Goal: Use online tool/utility: Utilize a website feature to perform a specific function

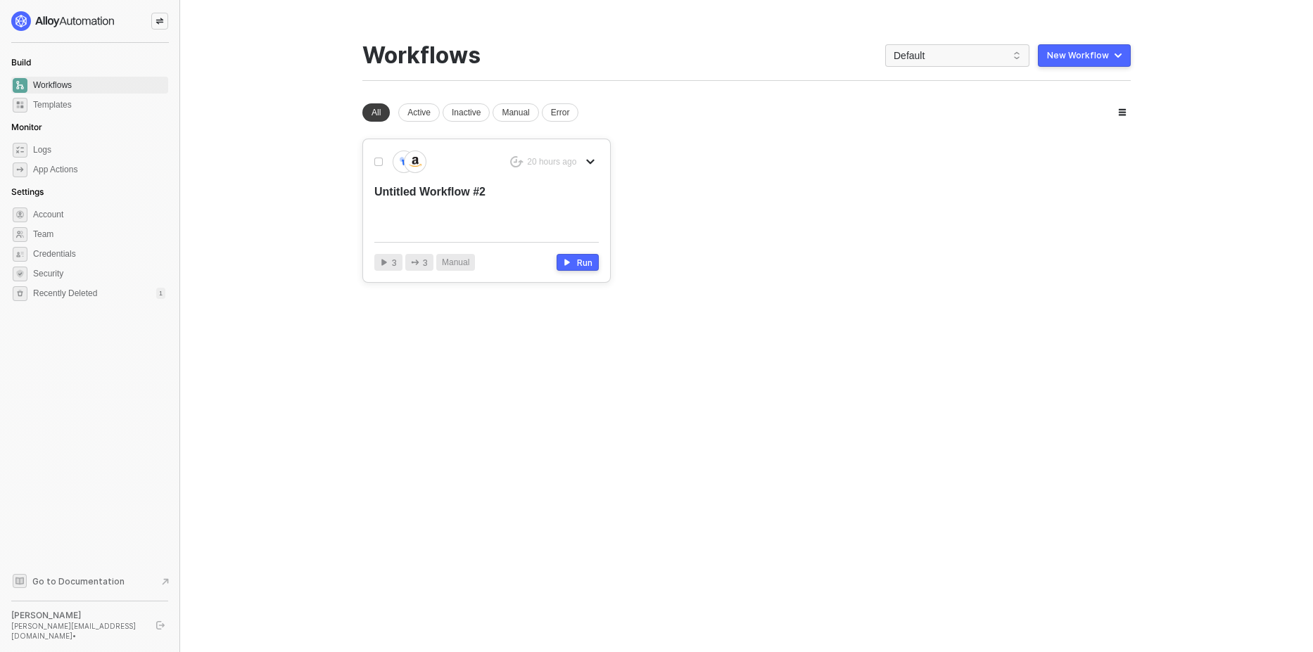
click at [484, 203] on div "Untitled Workflow #2" at bounding box center [463, 207] width 179 height 46
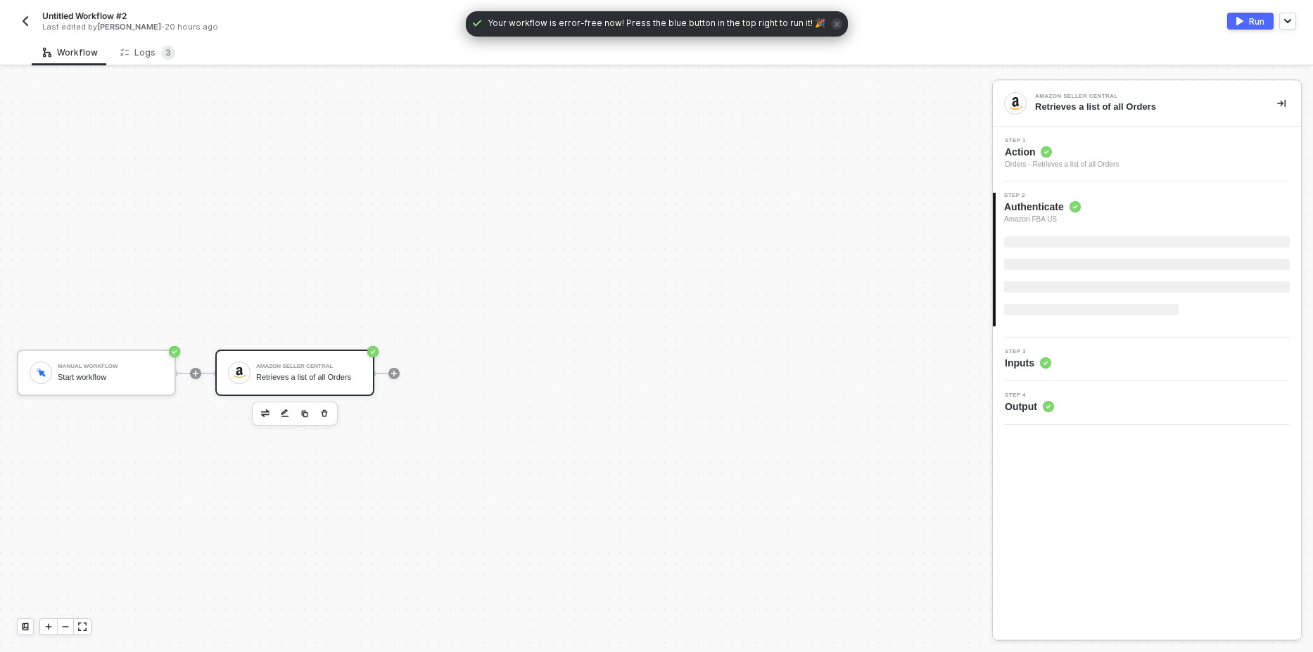
scroll to position [26, 0]
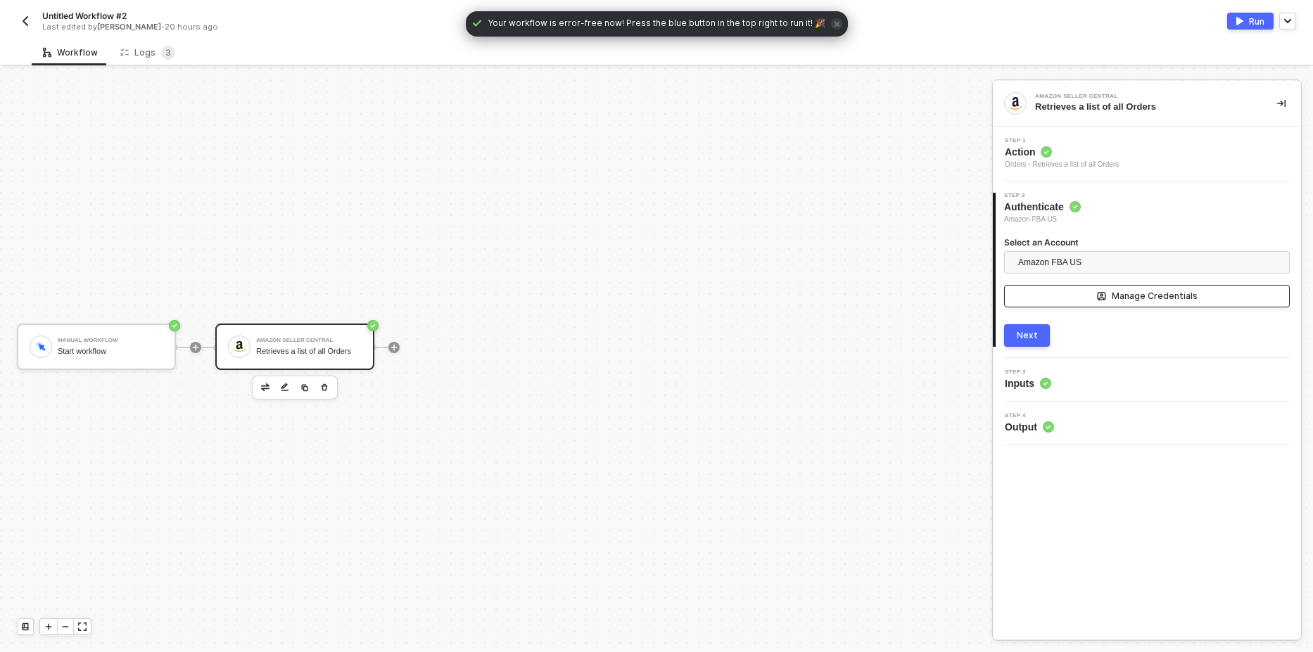
click at [1091, 298] on button "Manage Credentials" at bounding box center [1147, 296] width 286 height 23
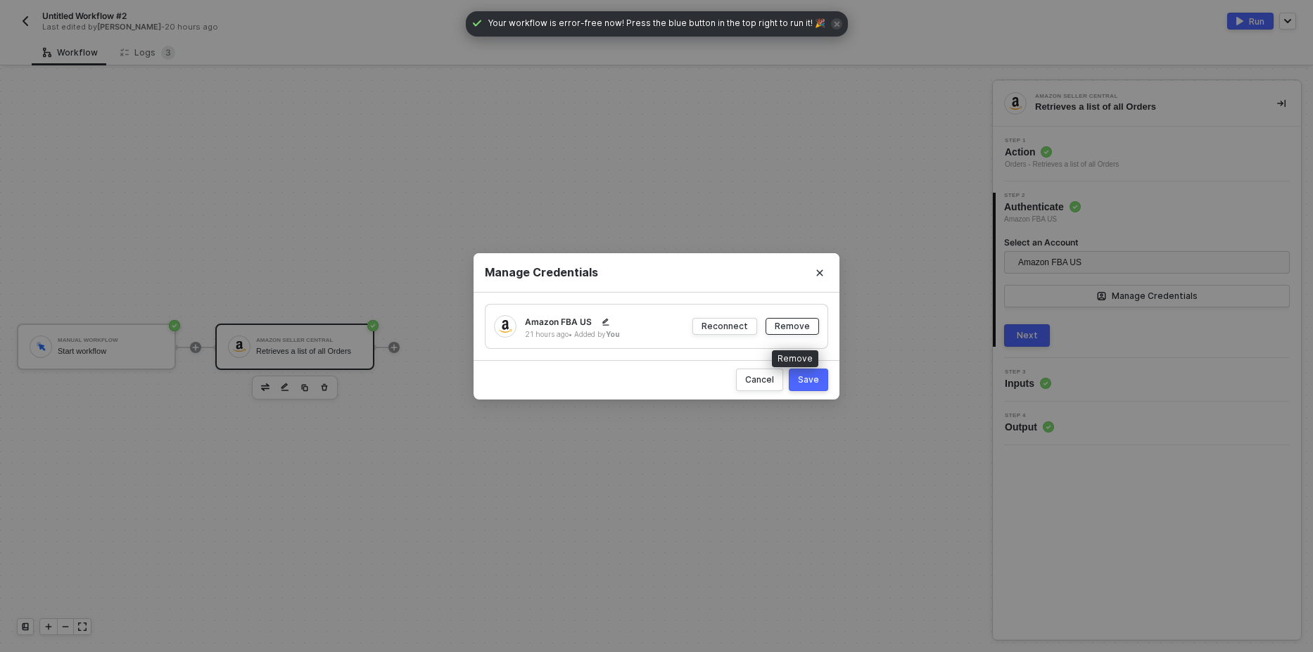
click at [807, 329] on div "Remove" at bounding box center [791, 326] width 35 height 12
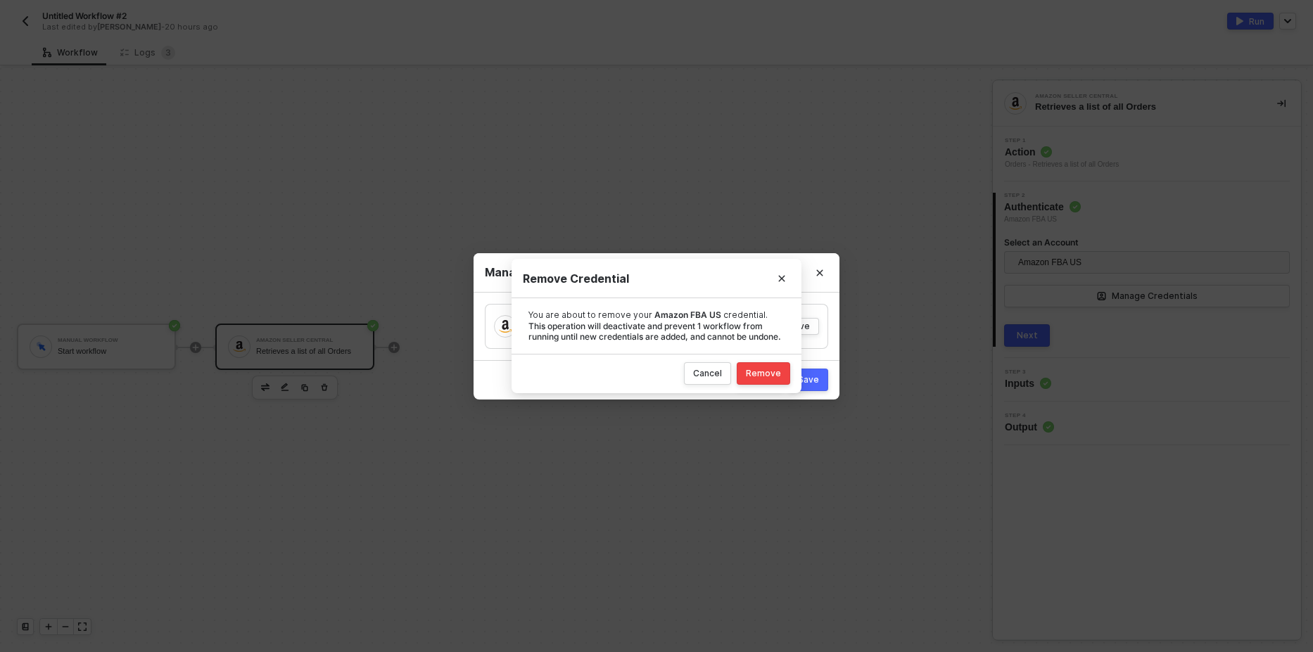
click at [772, 374] on div "Remove" at bounding box center [763, 373] width 35 height 11
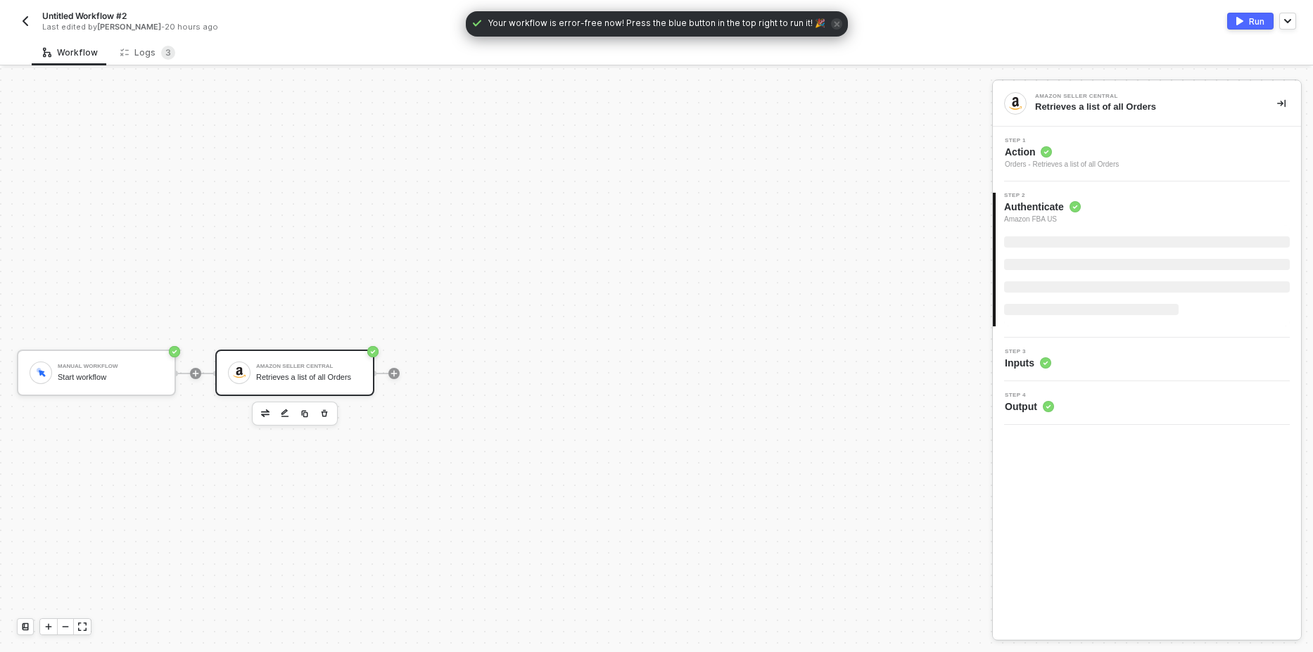
scroll to position [26, 0]
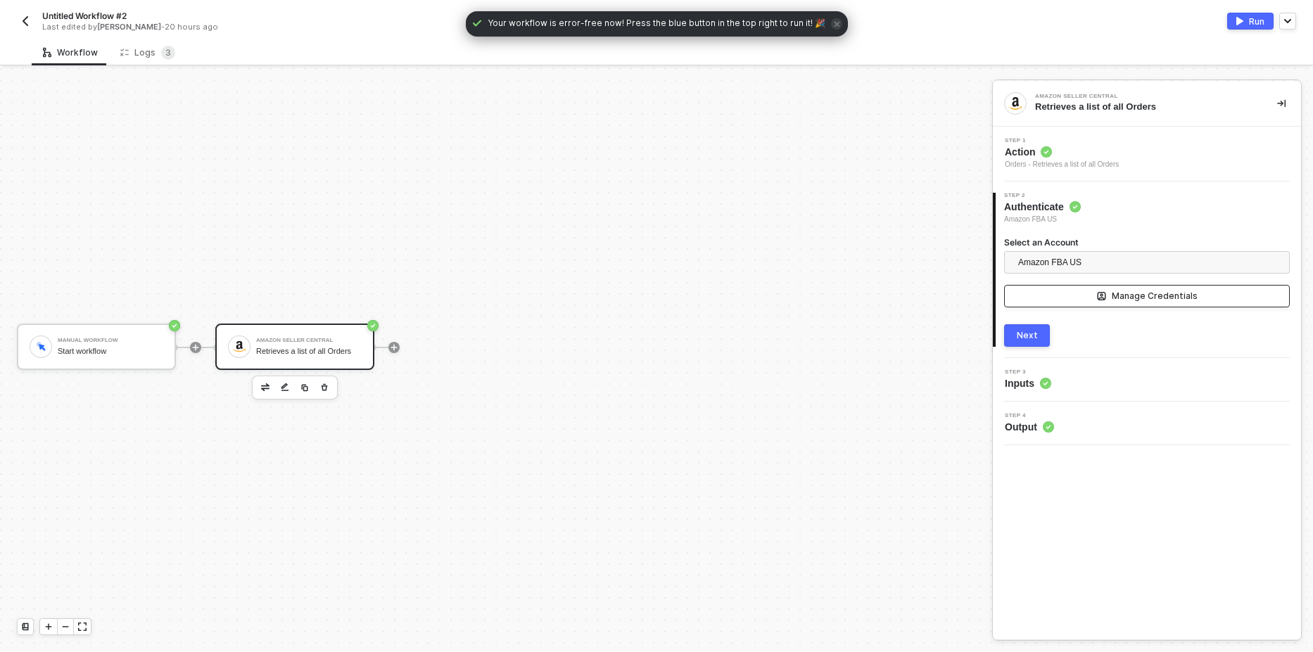
click at [1118, 294] on div "Manage Credentials" at bounding box center [1154, 296] width 86 height 11
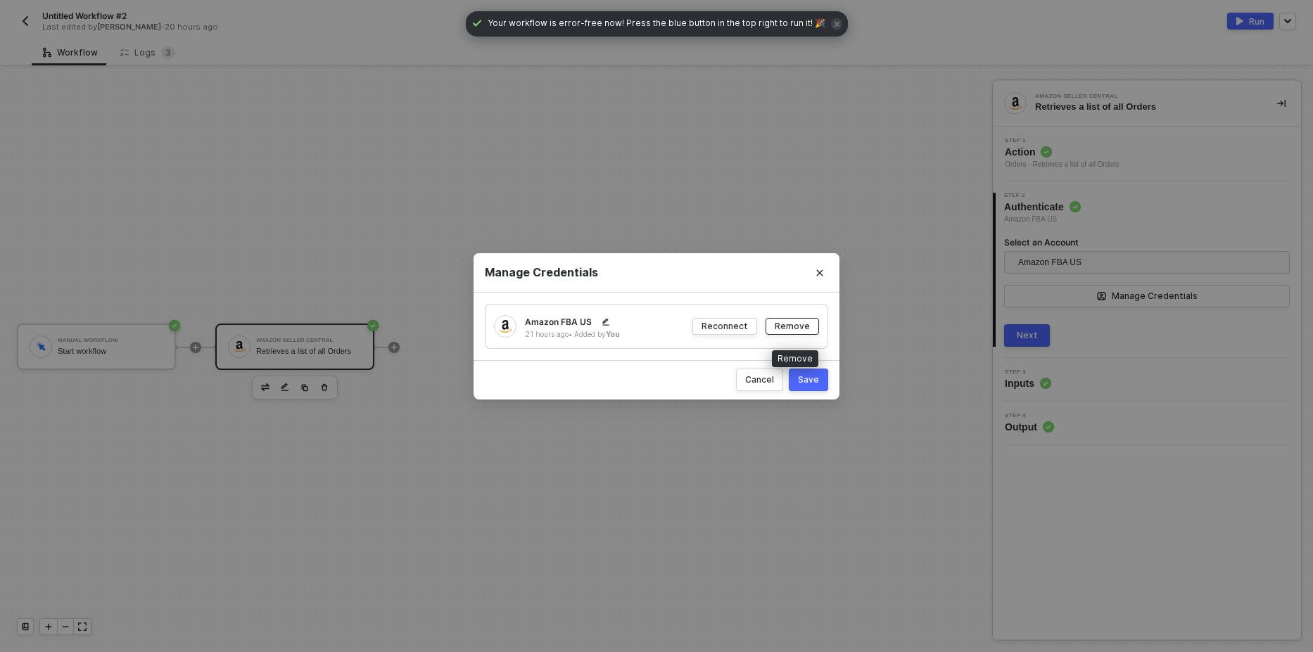
click at [801, 328] on div "Remove" at bounding box center [791, 326] width 35 height 12
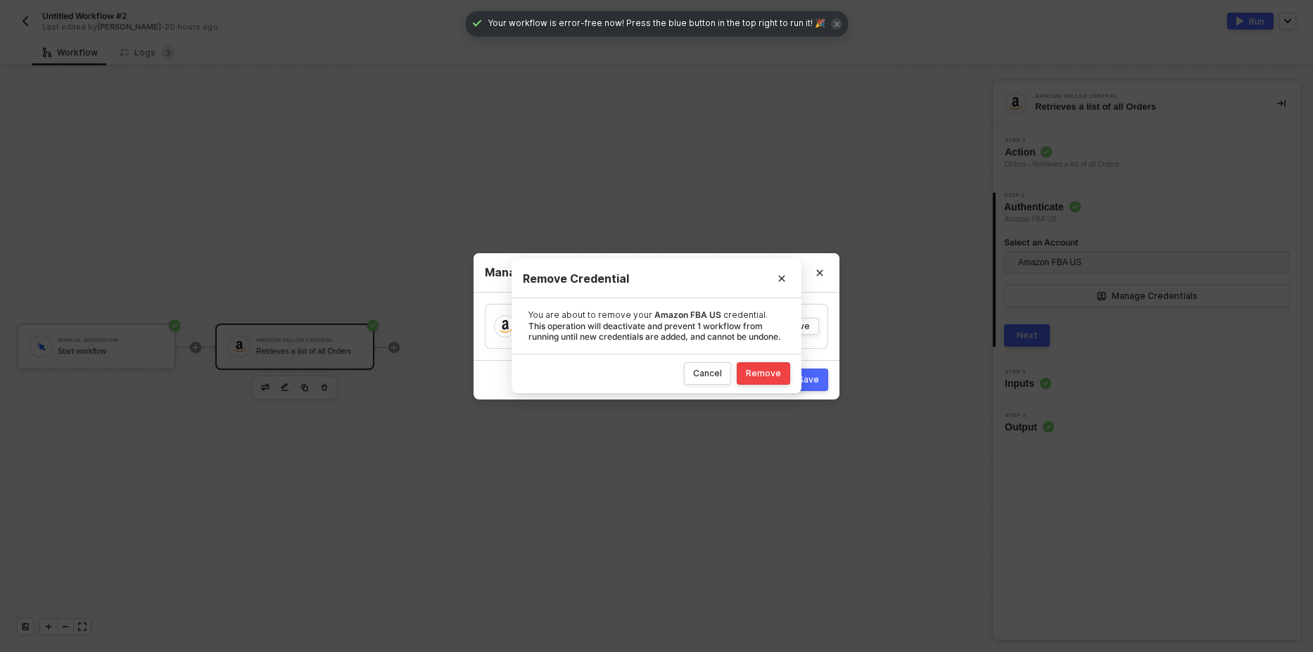
click at [761, 374] on div "Remove" at bounding box center [763, 373] width 35 height 11
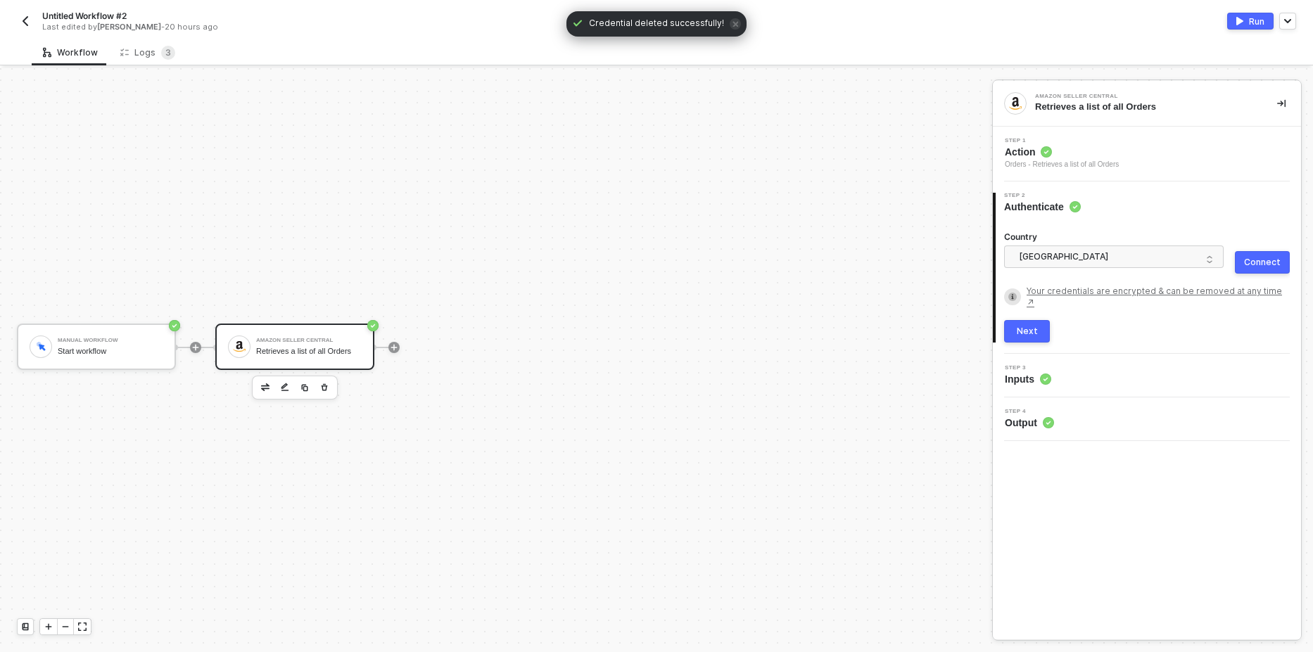
click at [1257, 271] on button "Connect" at bounding box center [1262, 262] width 55 height 23
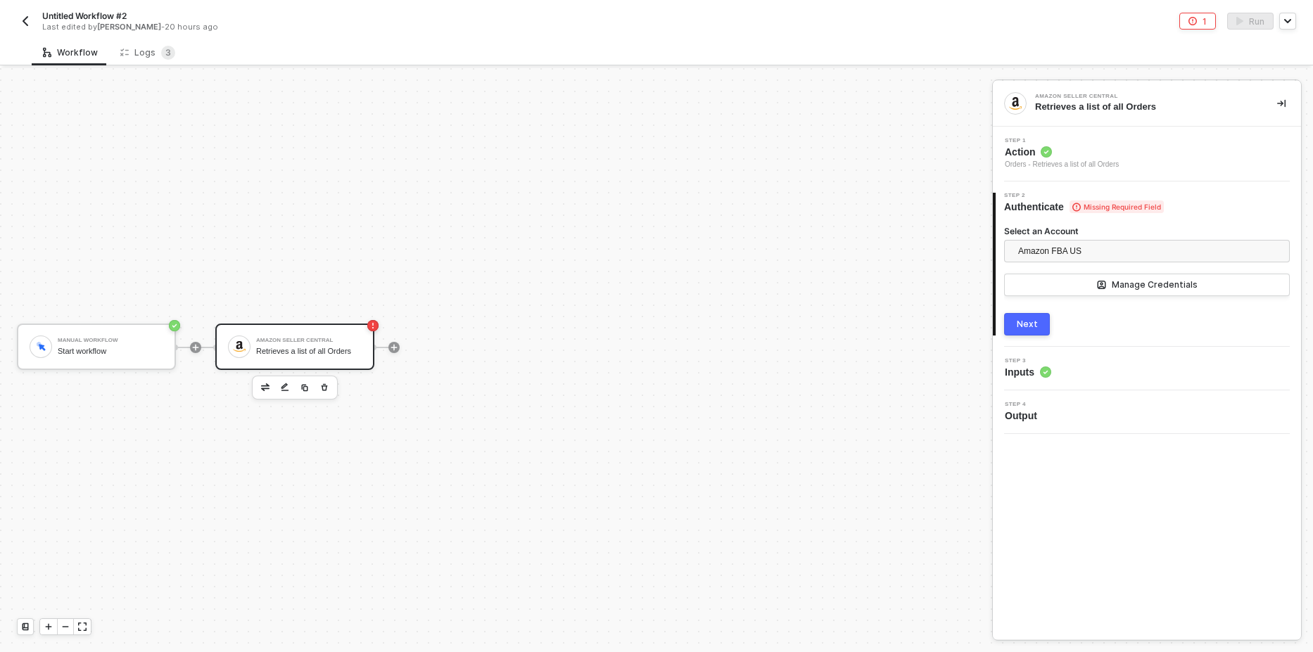
click at [1031, 335] on button "Next" at bounding box center [1027, 324] width 46 height 23
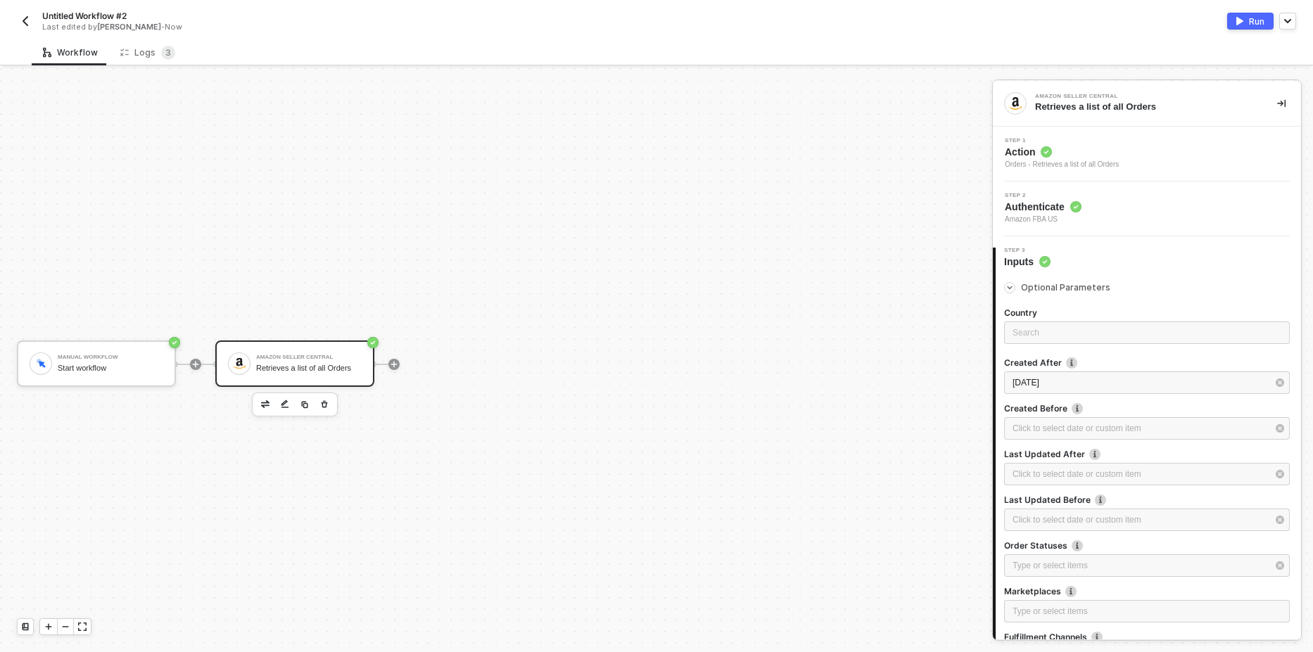
scroll to position [0, 0]
drag, startPoint x: 853, startPoint y: 456, endPoint x: 884, endPoint y: 447, distance: 32.8
click at [853, 457] on div "Manual Workflow Start workflow Amazon Seller Central Retrieves a list of all Or…" at bounding box center [492, 373] width 985 height 610
click at [155, 59] on div "Logs 3" at bounding box center [147, 53] width 55 height 14
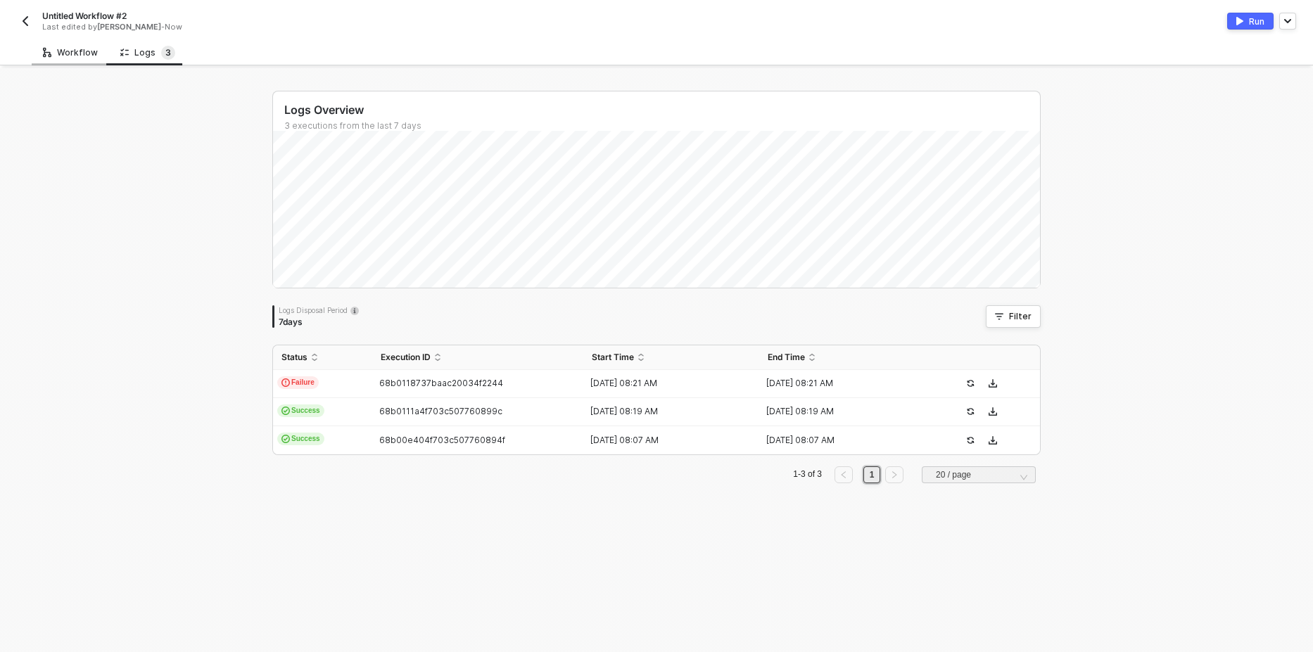
click at [68, 55] on div "Workflow" at bounding box center [70, 52] width 55 height 11
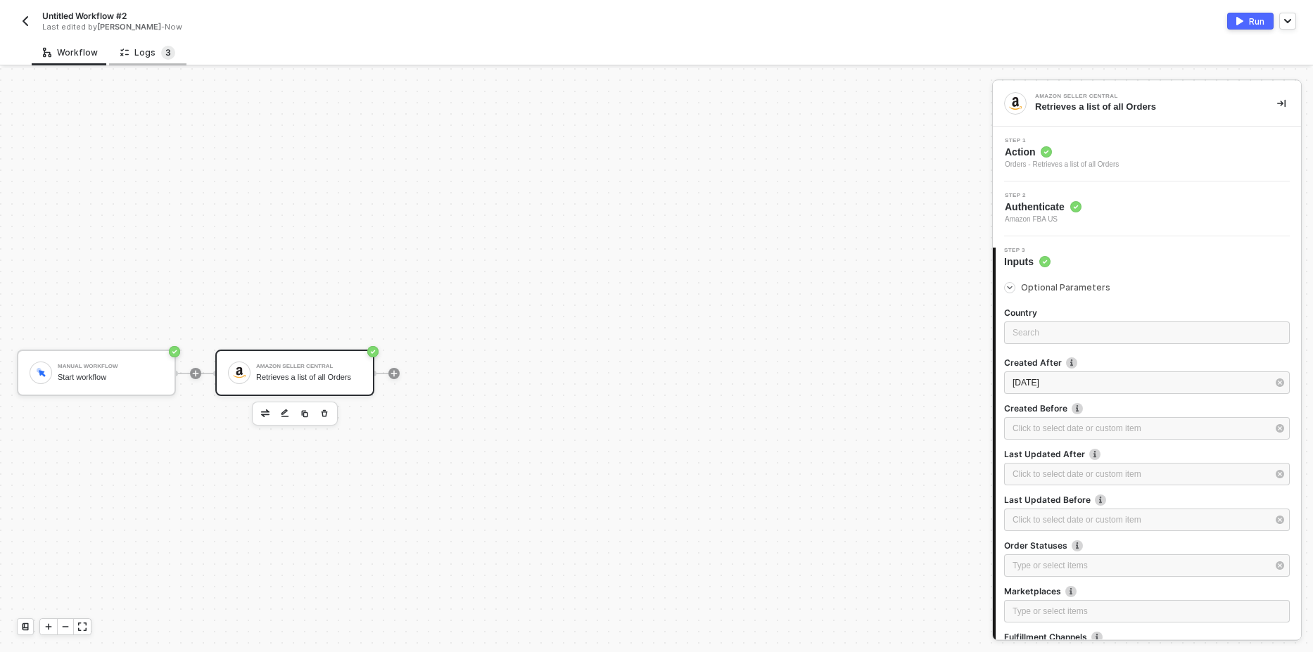
click at [161, 53] on sup "3" at bounding box center [168, 53] width 14 height 14
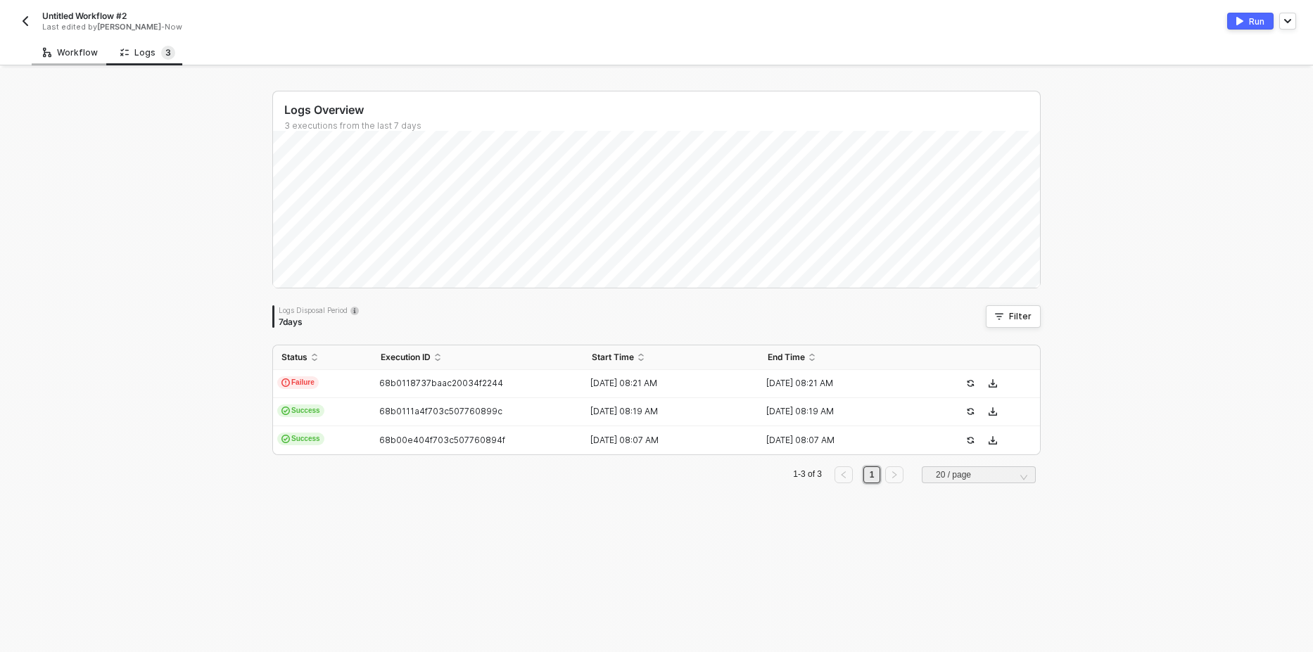
click at [75, 60] on div "Workflow" at bounding box center [70, 52] width 77 height 26
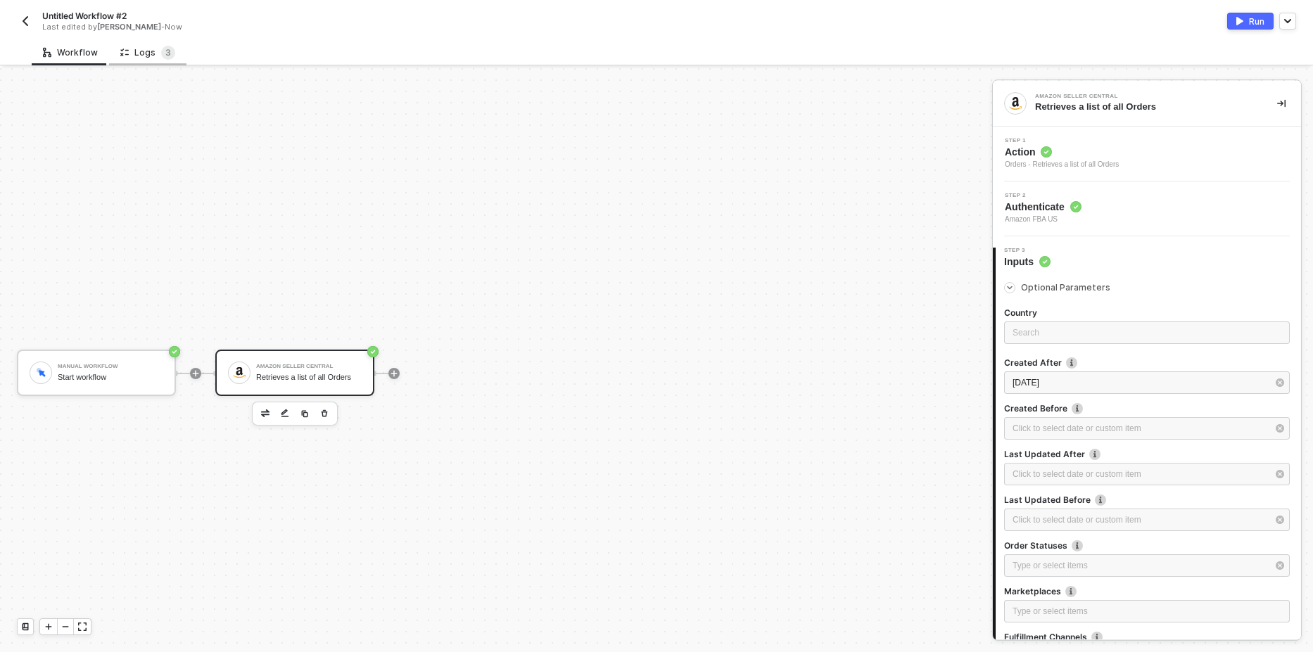
click at [144, 58] on div "Logs 3" at bounding box center [147, 53] width 55 height 14
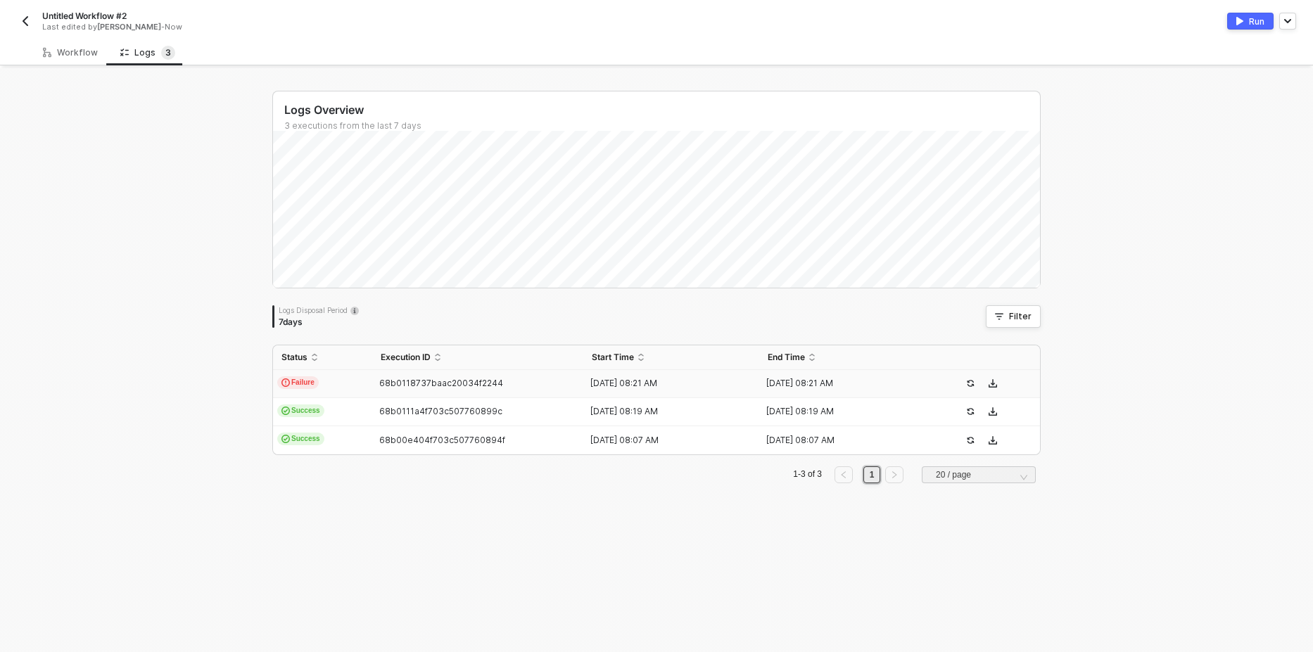
click at [307, 385] on span "Failure" at bounding box center [298, 382] width 42 height 13
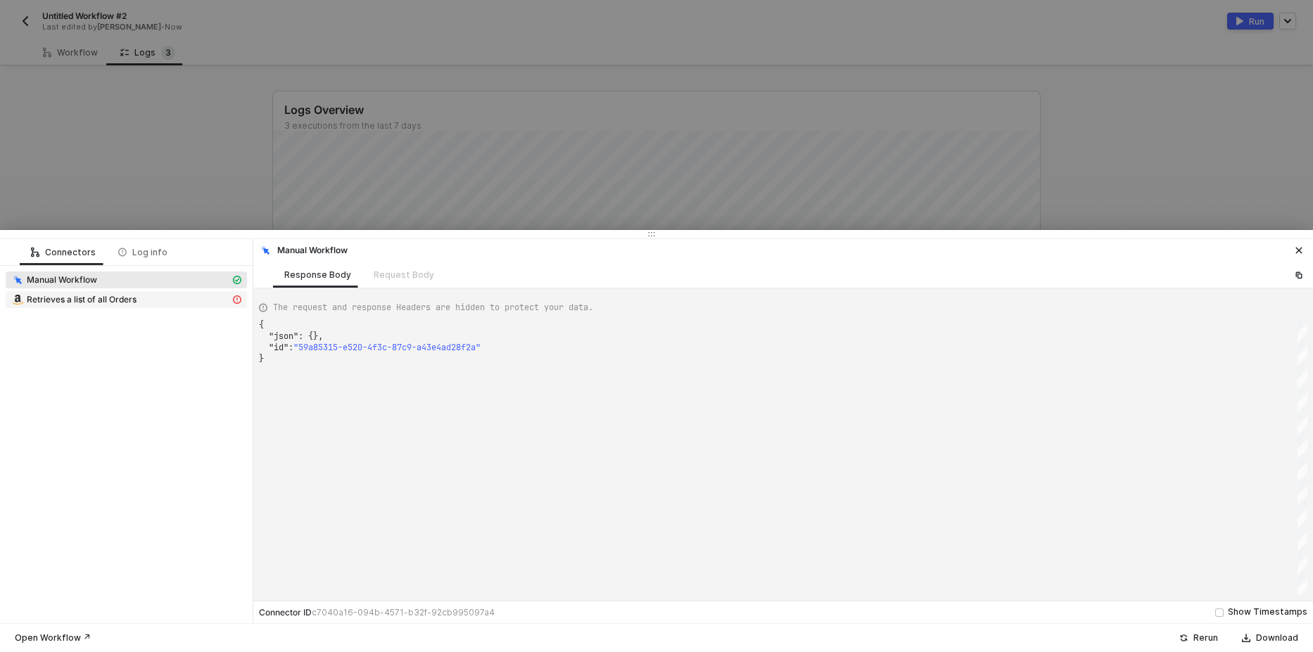
click at [116, 301] on span "Retrieves a list of all Orders" at bounding box center [82, 299] width 110 height 11
type textarea "{ "message": "Error: Error : {\"errors\":[{\"code\":\"InvalidInput\",\"message\…"
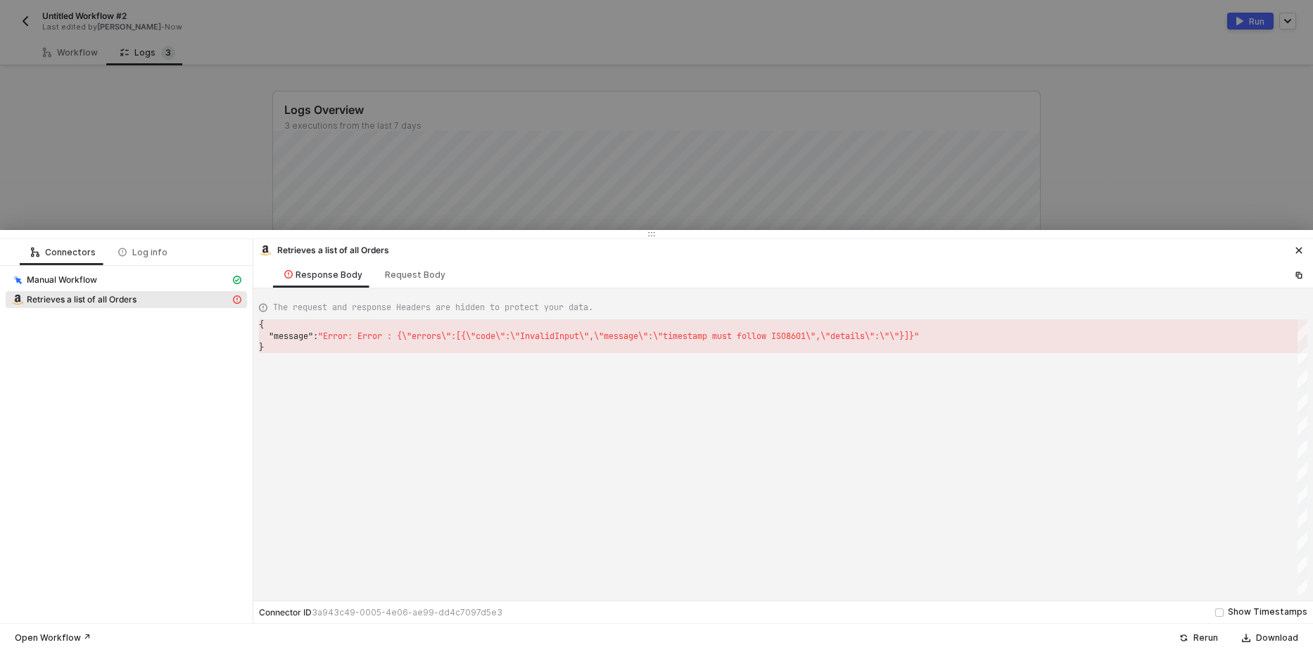
scroll to position [0, 4]
drag, startPoint x: 198, startPoint y: 158, endPoint x: 110, endPoint y: 111, distance: 99.8
click at [196, 156] on div at bounding box center [656, 326] width 1313 height 652
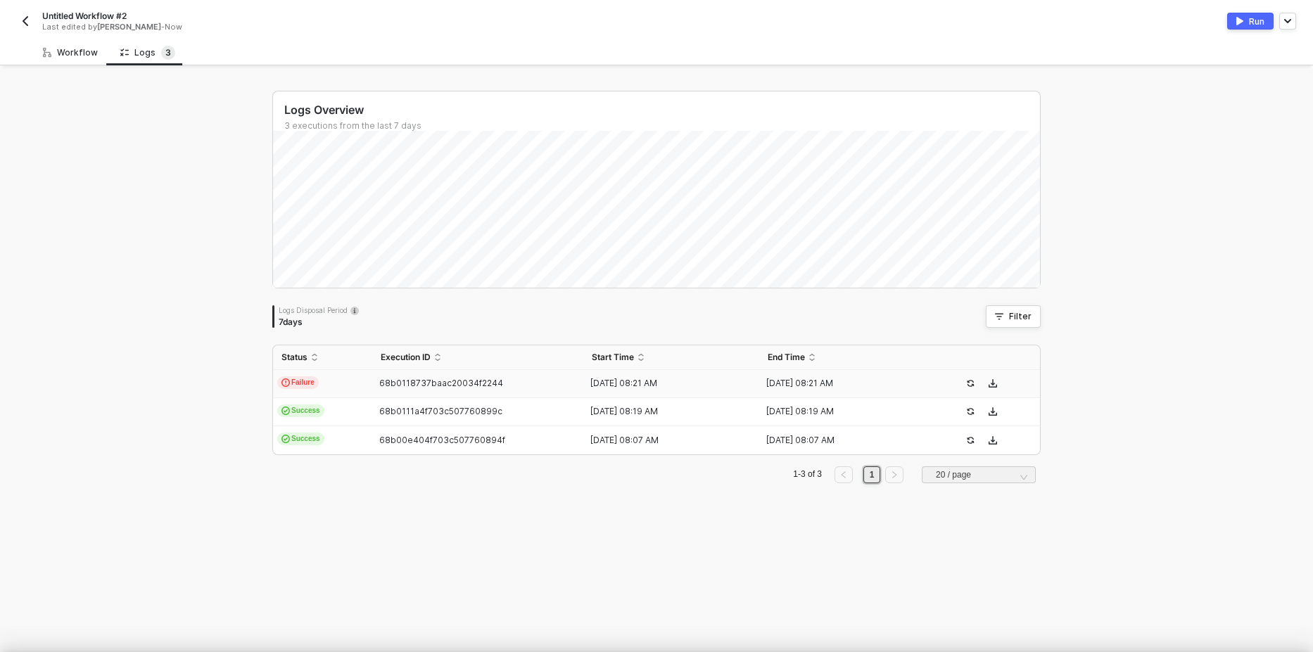
click at [62, 49] on div "Workflow" at bounding box center [70, 52] width 55 height 11
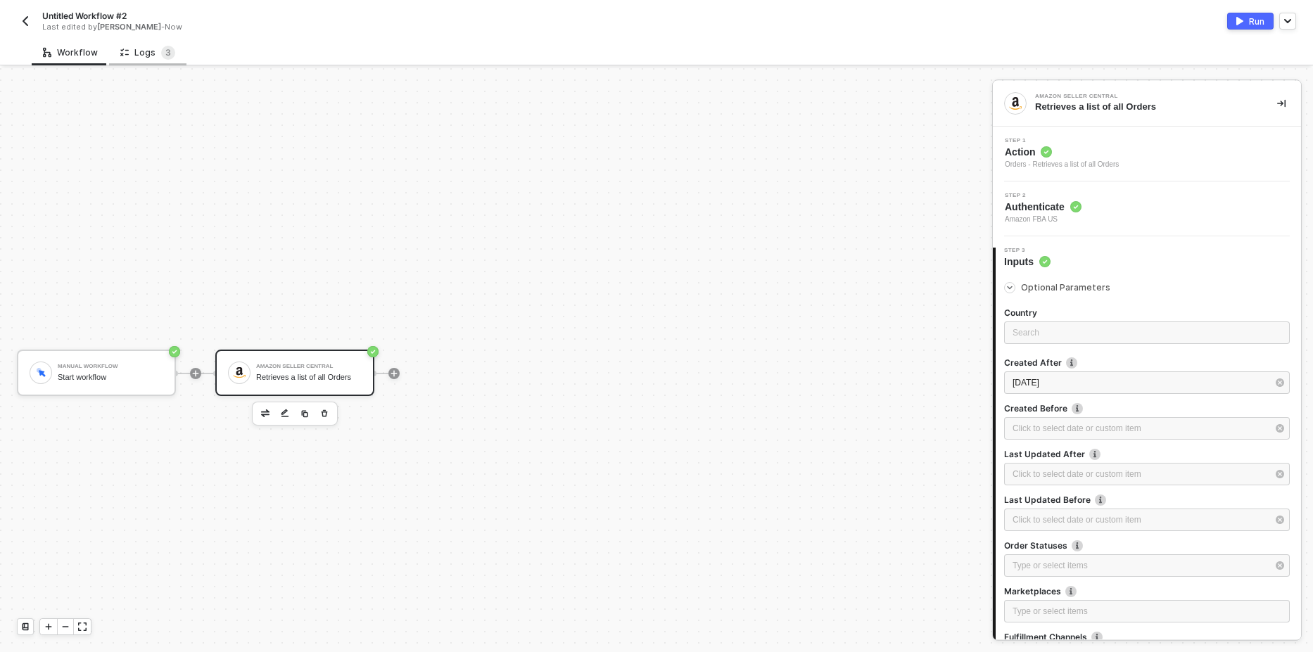
click at [139, 61] on div "Logs 3" at bounding box center [147, 52] width 77 height 26
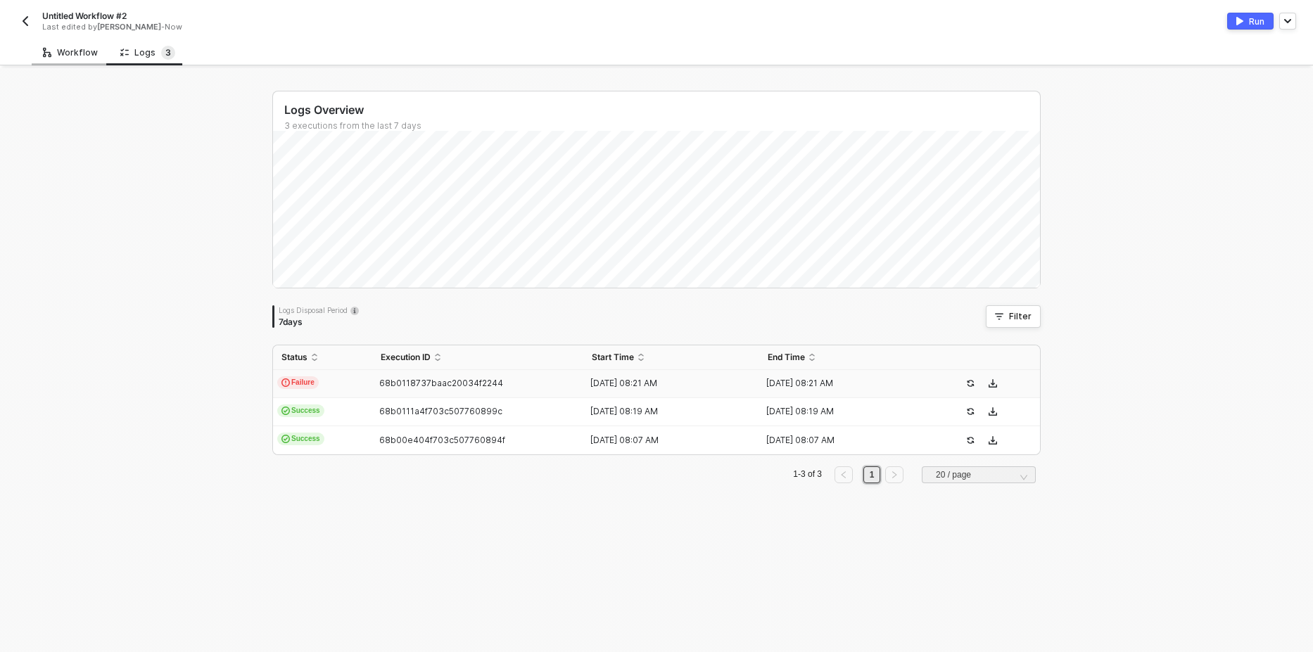
click at [68, 53] on div "Workflow" at bounding box center [70, 52] width 55 height 11
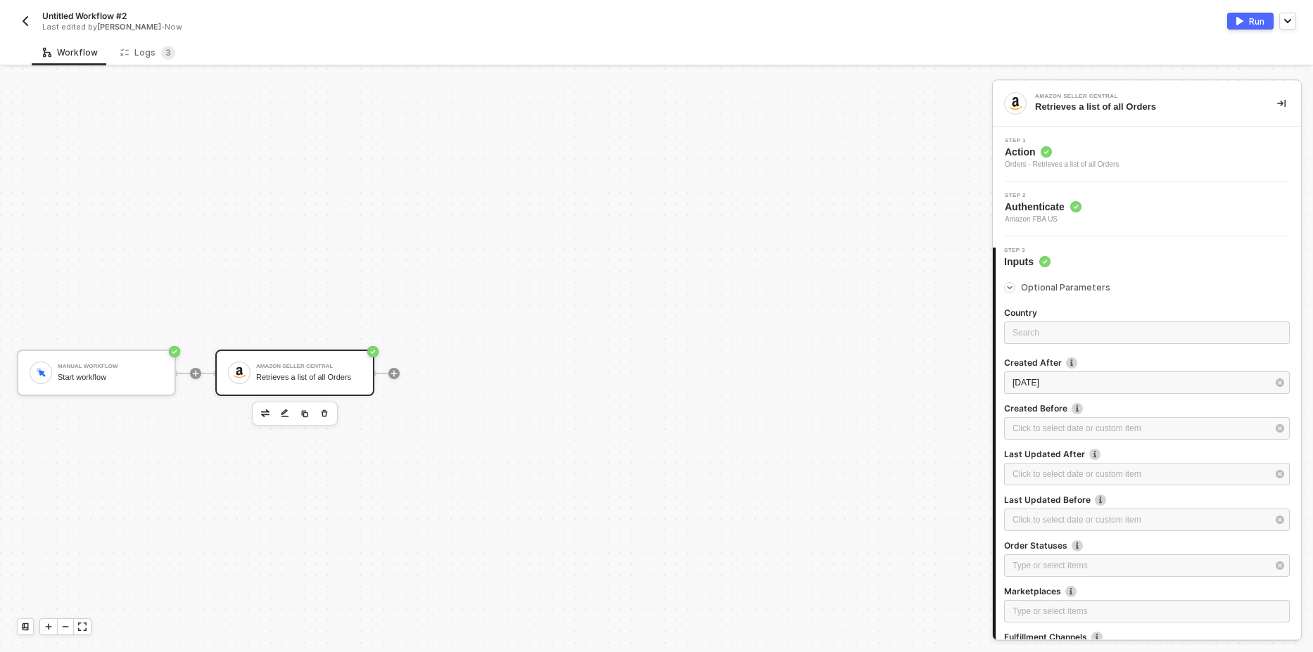
click at [1116, 212] on div "Step 2 Authenticate Amazon FBA US" at bounding box center [1148, 209] width 305 height 32
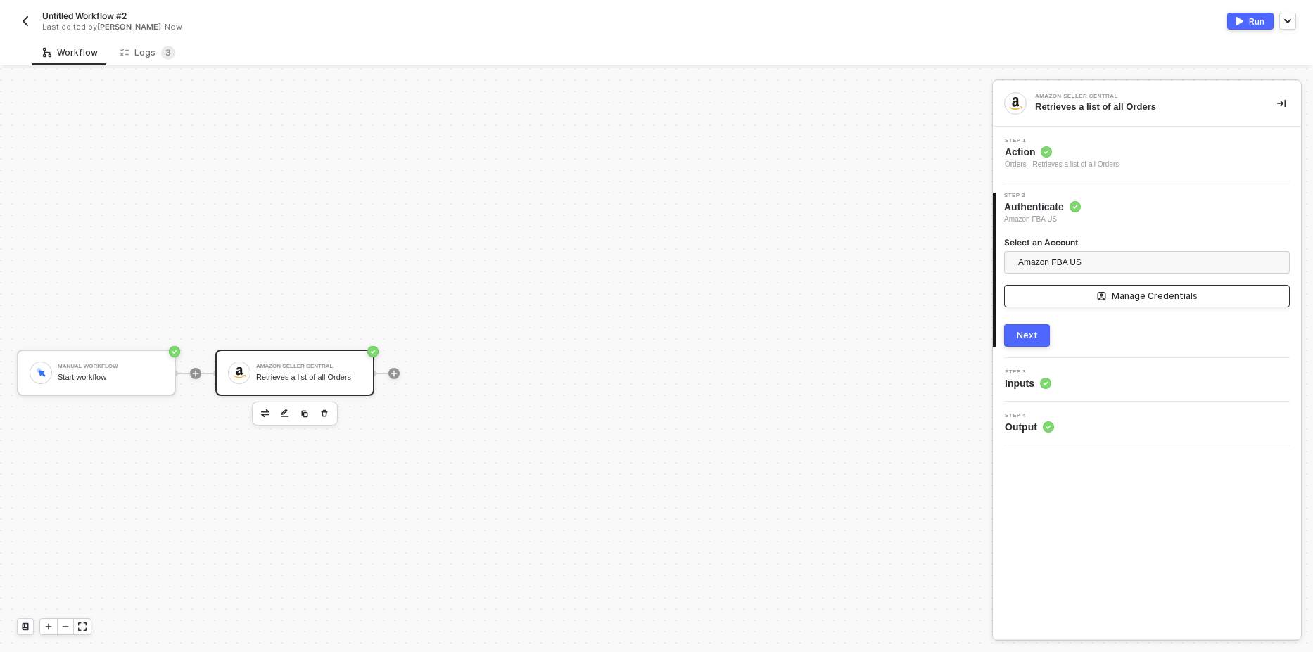
click at [1085, 299] on button "Manage Credentials" at bounding box center [1147, 296] width 286 height 23
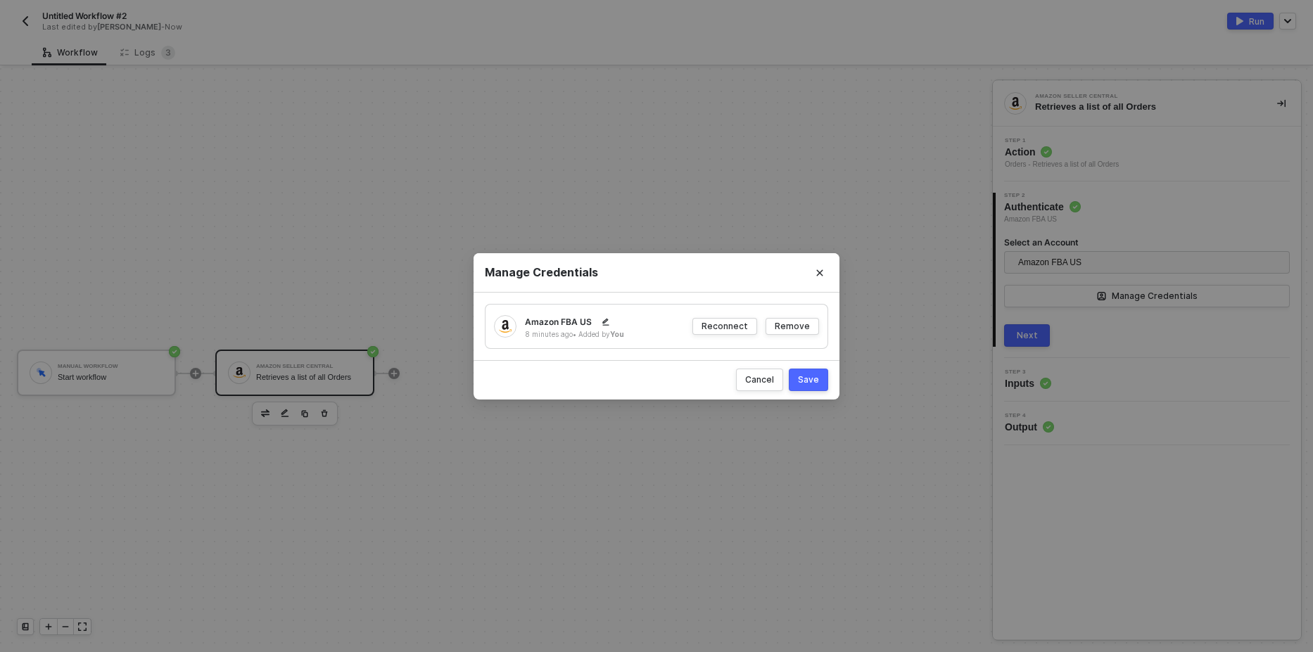
click at [736, 170] on div "Manage Credentials Amazon FBA US 8 minutes ago • Added by You Reconnect Remove …" at bounding box center [656, 326] width 1313 height 652
